Goal: Navigation & Orientation: Find specific page/section

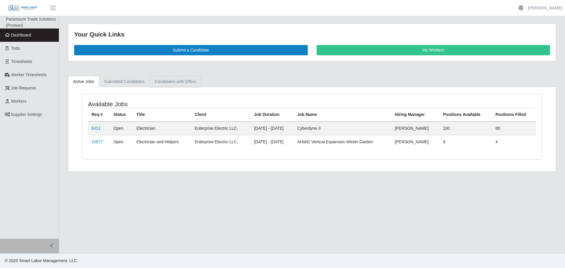
click at [184, 86] on link "Candidates with Offers" at bounding box center [174, 81] width 51 height 11
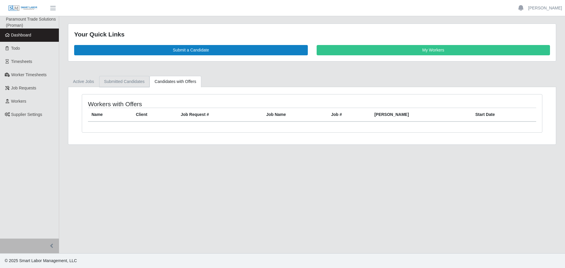
click at [135, 86] on link "Submitted Candidates" at bounding box center [124, 81] width 51 height 11
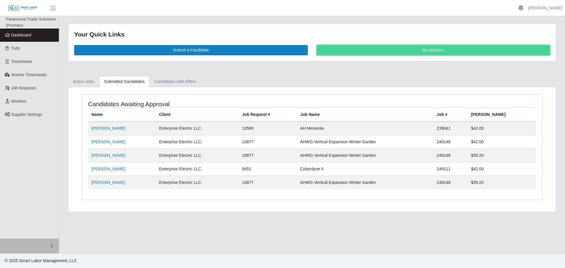
click at [362, 51] on link "My Workers" at bounding box center [432, 50] width 233 height 10
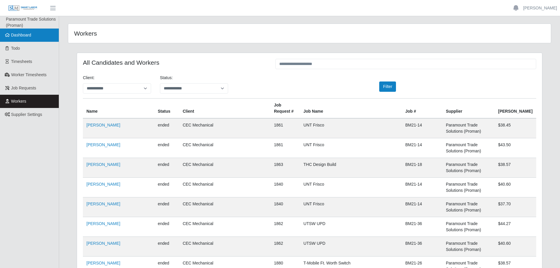
click at [16, 30] on link "Dashboard" at bounding box center [29, 35] width 59 height 13
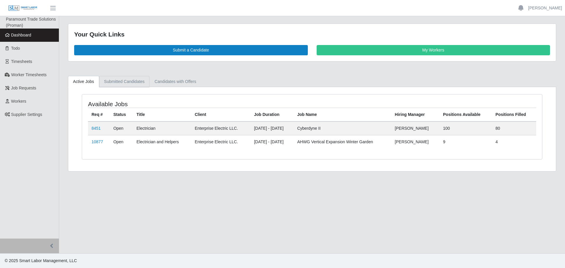
click at [125, 84] on link "Submitted Candidates" at bounding box center [124, 81] width 51 height 11
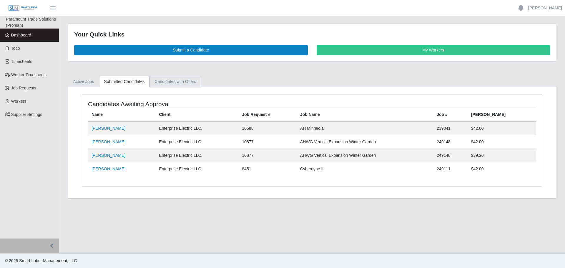
click at [178, 85] on link "Candidates with Offers" at bounding box center [174, 81] width 51 height 11
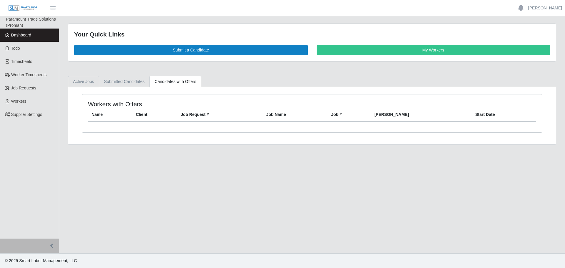
click at [80, 84] on link "Active Jobs" at bounding box center [83, 81] width 31 height 11
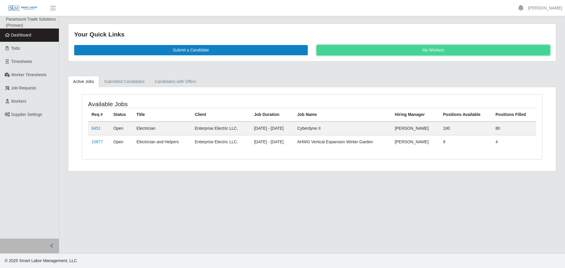
click at [443, 55] on link "My Workers" at bounding box center [432, 50] width 233 height 10
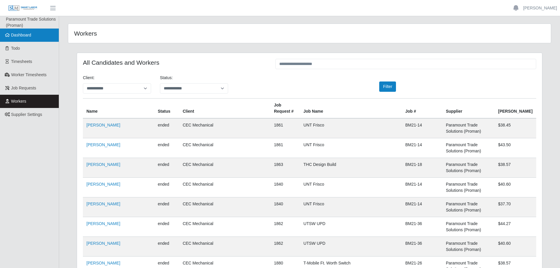
click at [26, 36] on span "Dashboard" at bounding box center [21, 35] width 20 height 5
